Goal: Entertainment & Leisure: Consume media (video, audio)

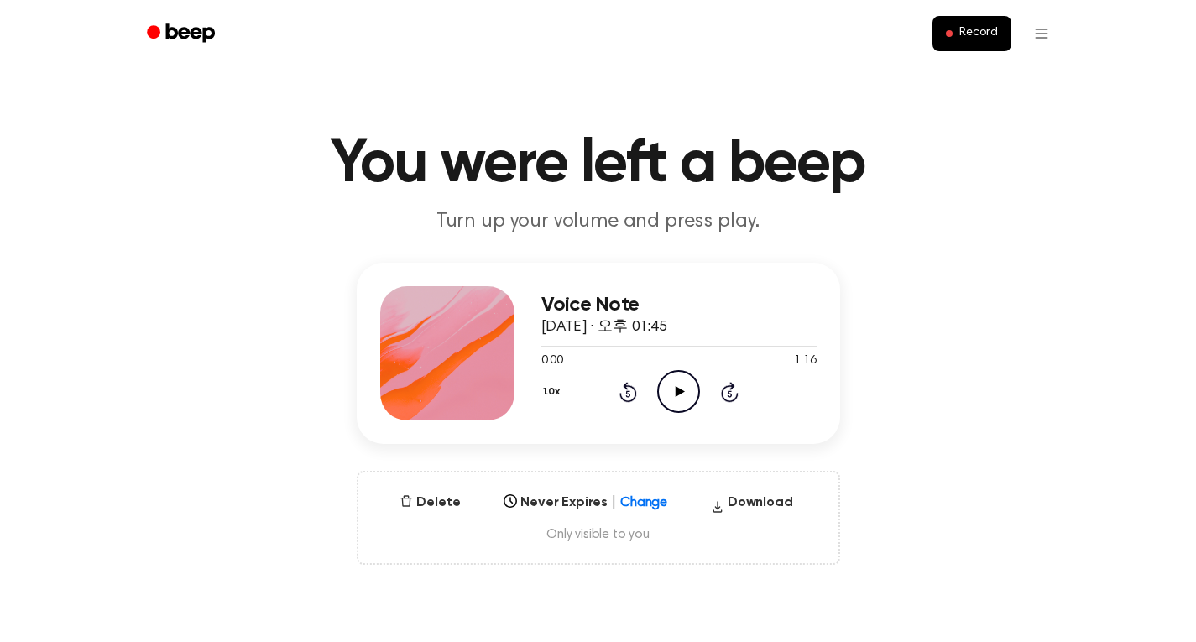
click at [681, 382] on icon "Play Audio" at bounding box center [678, 391] width 43 height 43
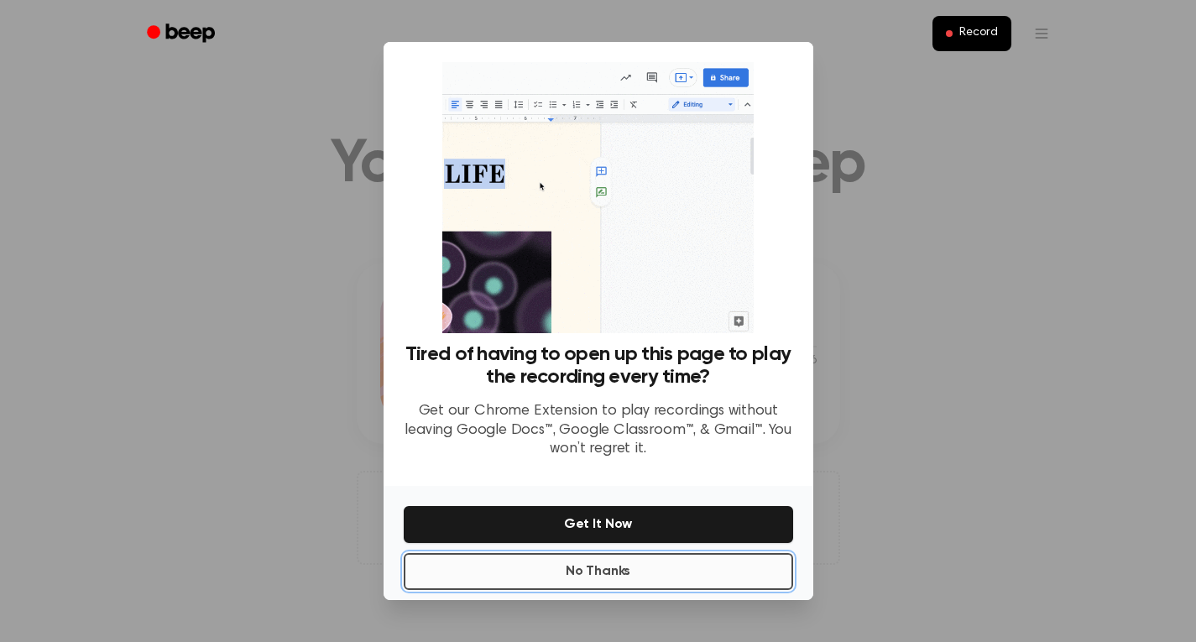
click at [608, 578] on button "No Thanks" at bounding box center [599, 571] width 390 height 37
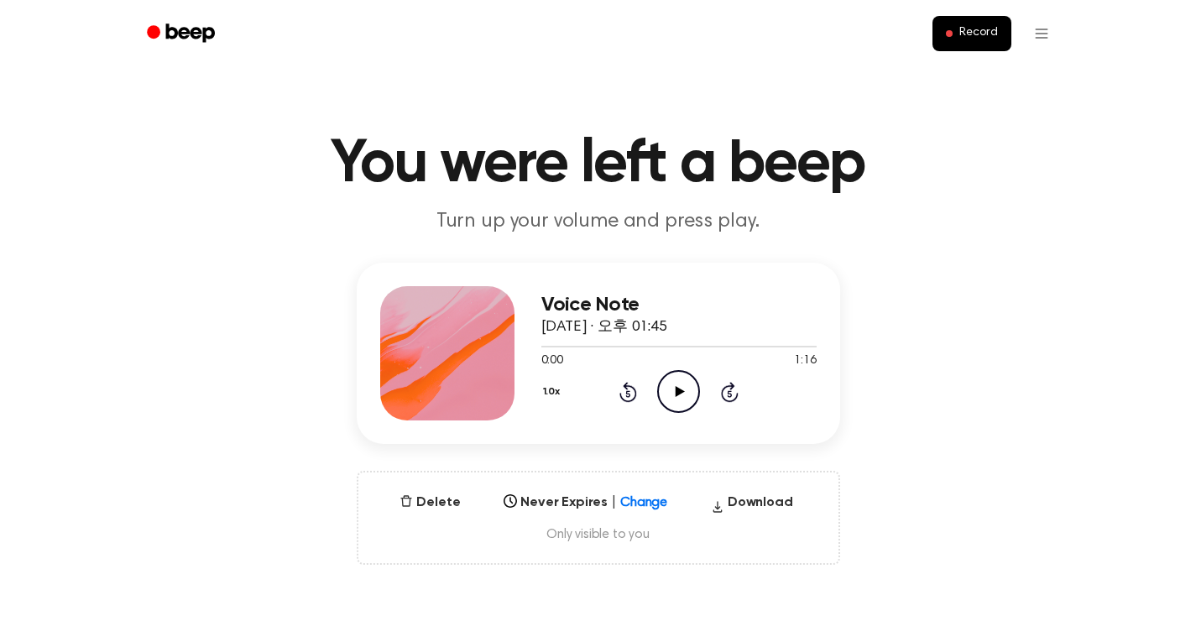
click at [685, 390] on icon "Play Audio" at bounding box center [678, 391] width 43 height 43
click at [680, 387] on icon "Play Audio" at bounding box center [678, 391] width 43 height 43
click at [673, 389] on icon "Play Audio" at bounding box center [678, 391] width 43 height 43
click at [673, 387] on icon "Play Audio" at bounding box center [678, 391] width 43 height 43
click at [681, 384] on icon "Play Audio" at bounding box center [678, 391] width 43 height 43
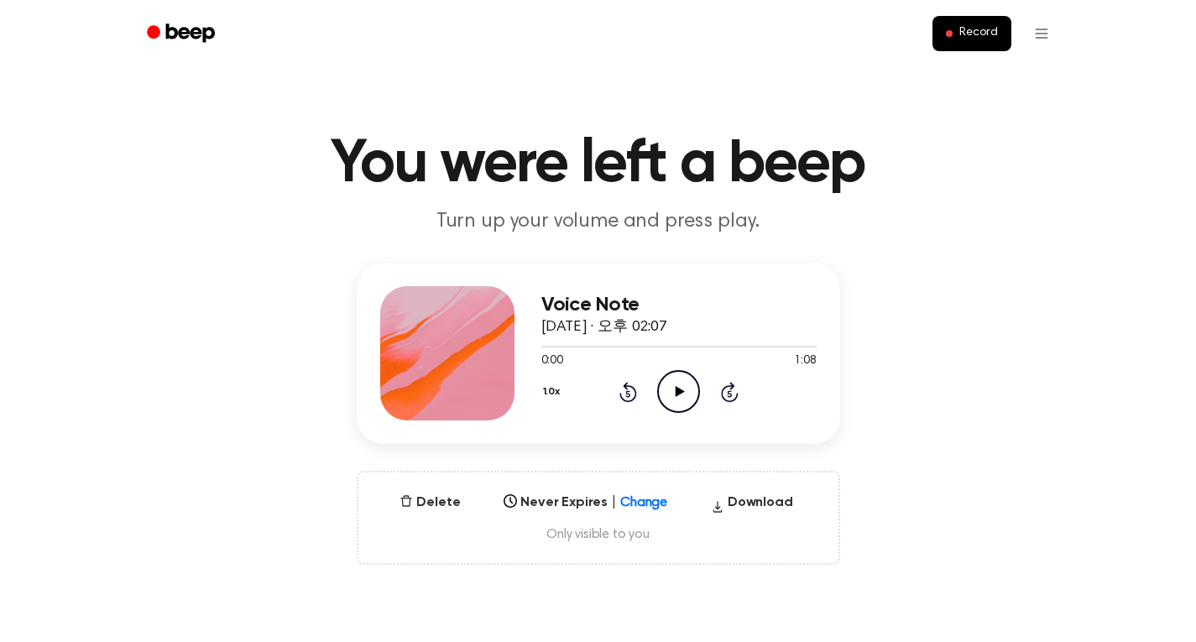
click at [677, 392] on icon at bounding box center [680, 391] width 9 height 11
